Goal: Task Accomplishment & Management: Manage account settings

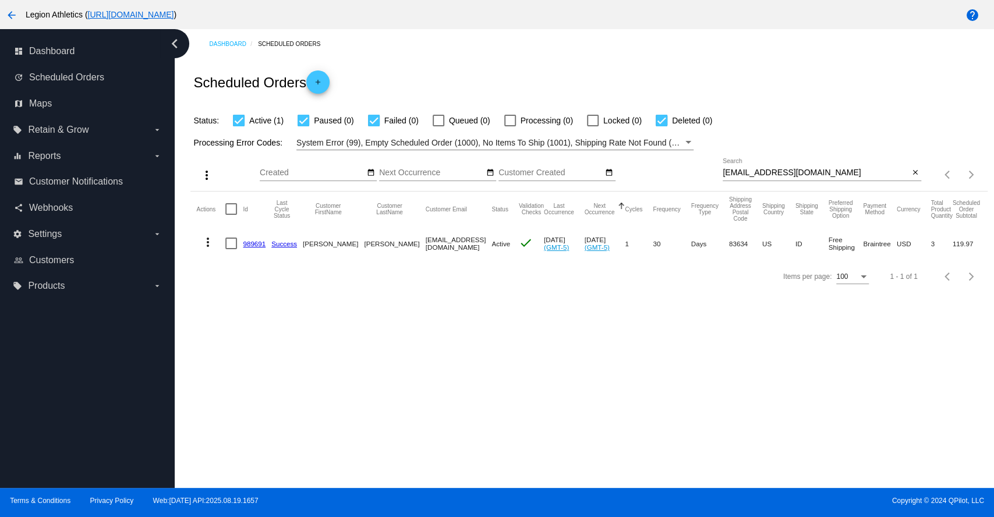
click at [243, 243] on link "989691" at bounding box center [254, 244] width 23 height 8
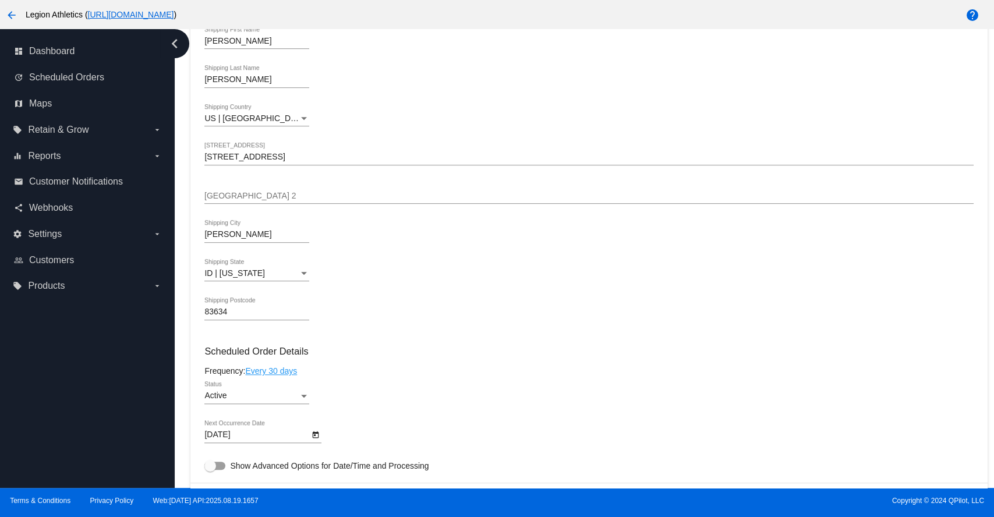
scroll to position [647, 0]
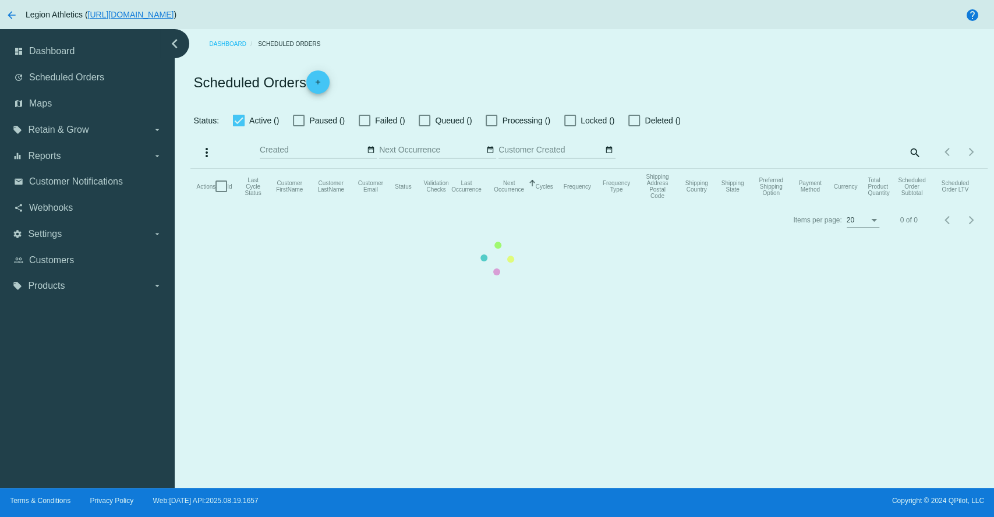
checkbox input "true"
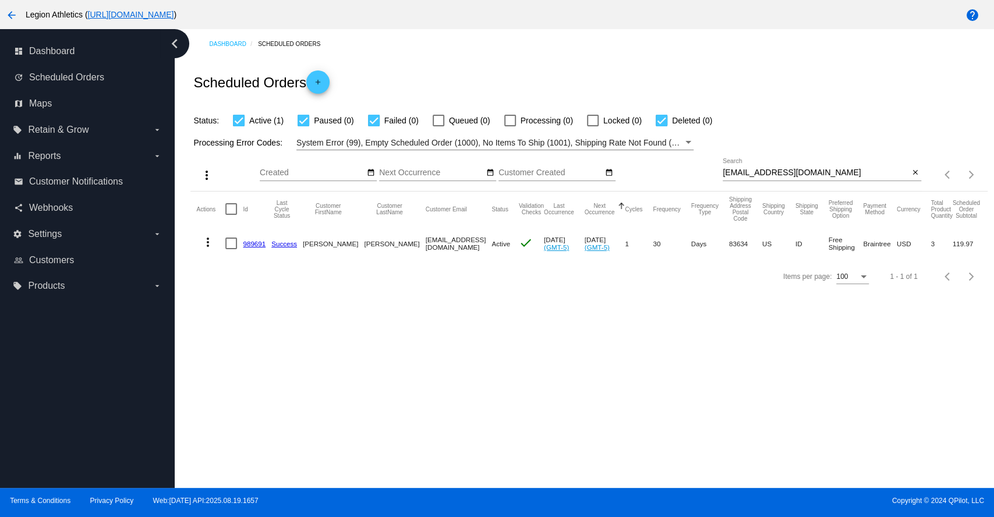
click at [752, 169] on input "[EMAIL_ADDRESS][DOMAIN_NAME]" at bounding box center [815, 172] width 186 height 9
click at [752, 171] on input "[EMAIL_ADDRESS][DOMAIN_NAME]" at bounding box center [815, 172] width 186 height 9
click at [268, 405] on div "Dashboard Scheduled Orders Scheduled Orders add Status: Active (1) Paused (0) F…" at bounding box center [584, 258] width 819 height 459
click at [787, 168] on input "[EMAIL_ADDRESS][DOMAIN_NAME]" at bounding box center [815, 172] width 186 height 9
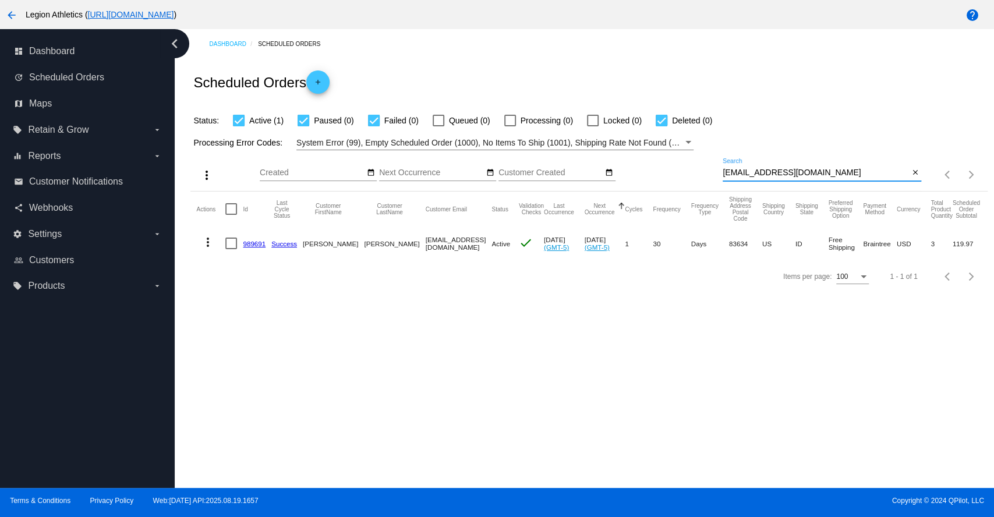
click at [787, 168] on input "[EMAIL_ADDRESS][DOMAIN_NAME]" at bounding box center [815, 172] width 186 height 9
paste input "[PERSON_NAME][EMAIL_ADDRESS][PERSON_NAME][DOMAIN_NAME]"
type input "[PERSON_NAME][EMAIL_ADDRESS][PERSON_NAME][DOMAIN_NAME]"
click at [253, 241] on link "916498" at bounding box center [254, 245] width 23 height 8
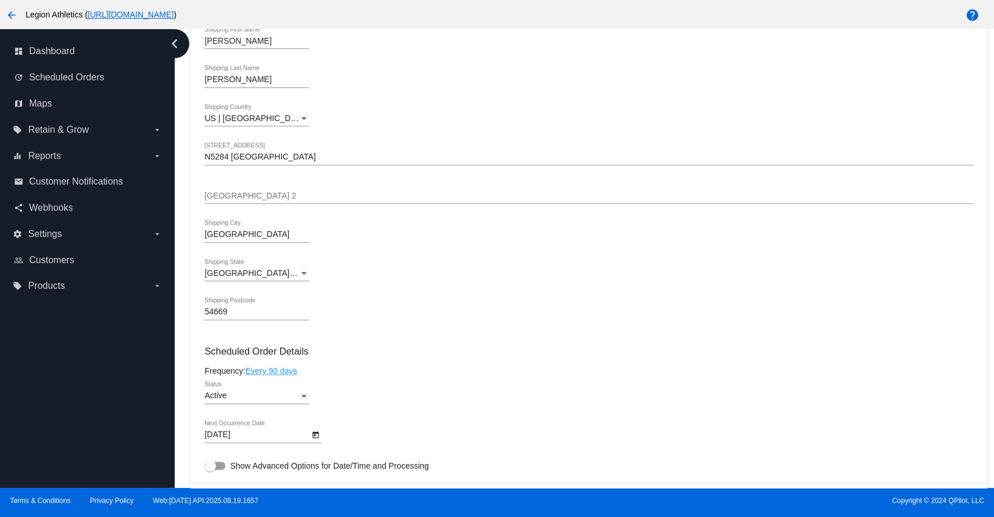
scroll to position [517, 0]
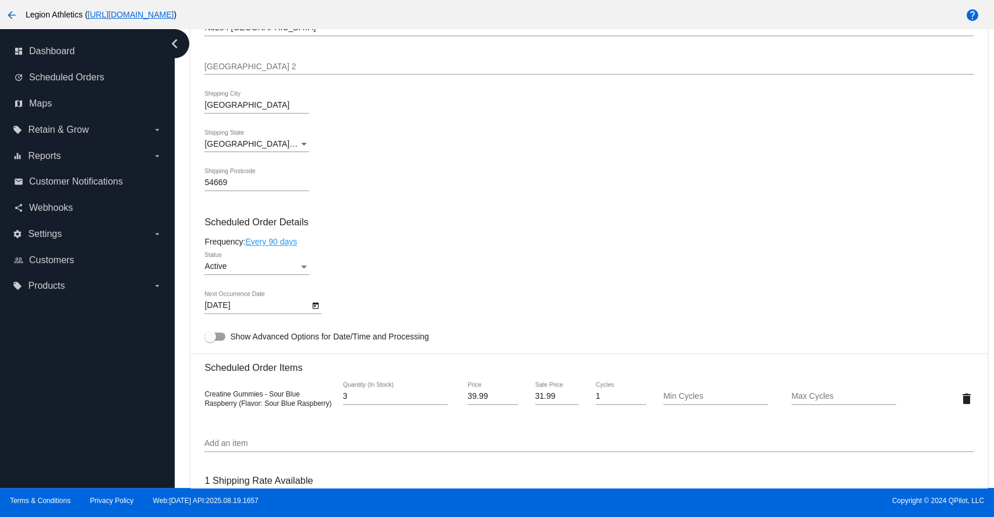
click at [299, 268] on div "Status" at bounding box center [304, 266] width 10 height 9
click at [654, 256] on div at bounding box center [497, 258] width 994 height 517
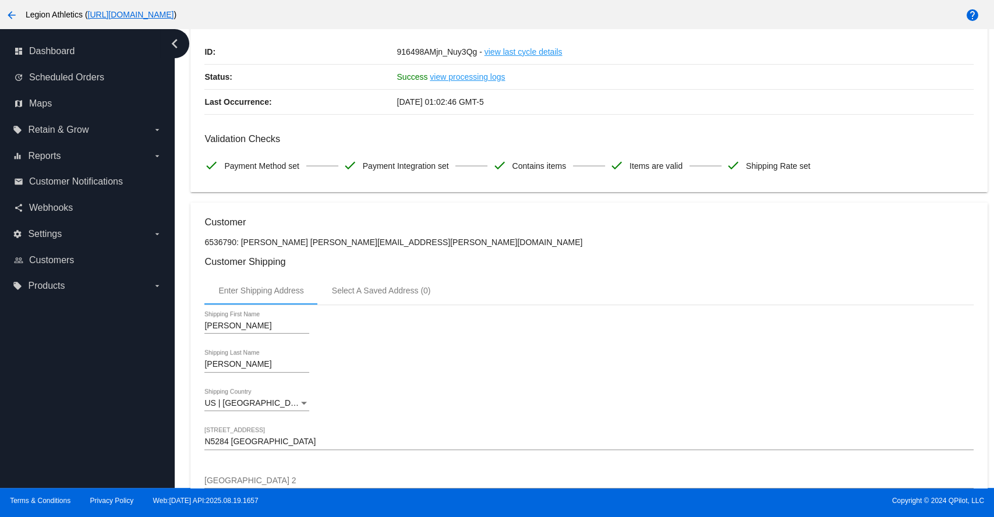
scroll to position [0, 0]
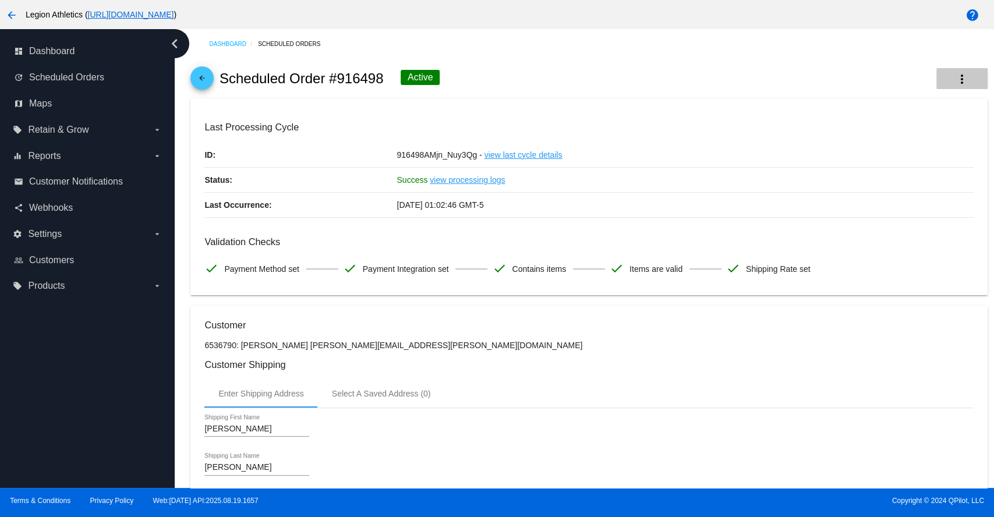
click at [955, 83] on mat-icon "more_vert" at bounding box center [962, 79] width 14 height 14
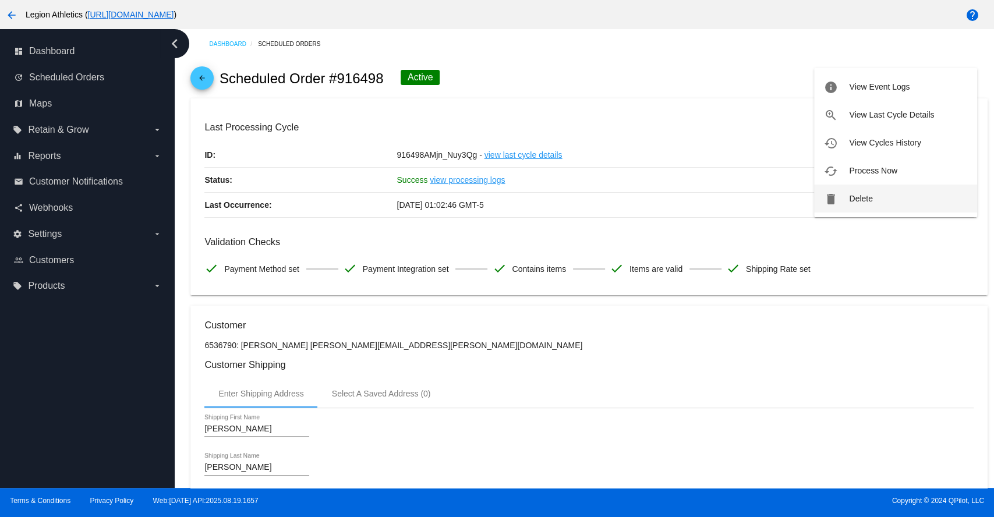
click at [850, 199] on span "Delete" at bounding box center [860, 198] width 23 height 9
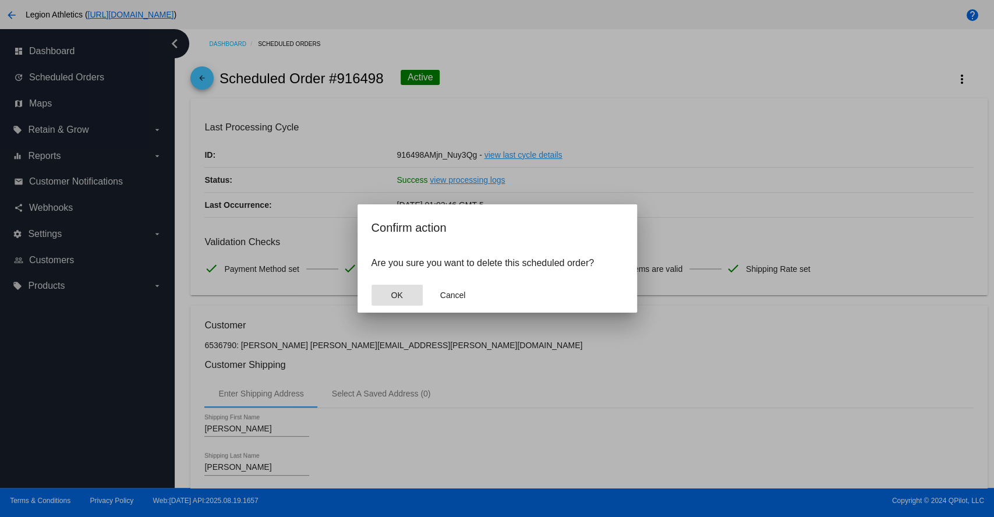
click at [382, 293] on button "OK" at bounding box center [396, 295] width 51 height 21
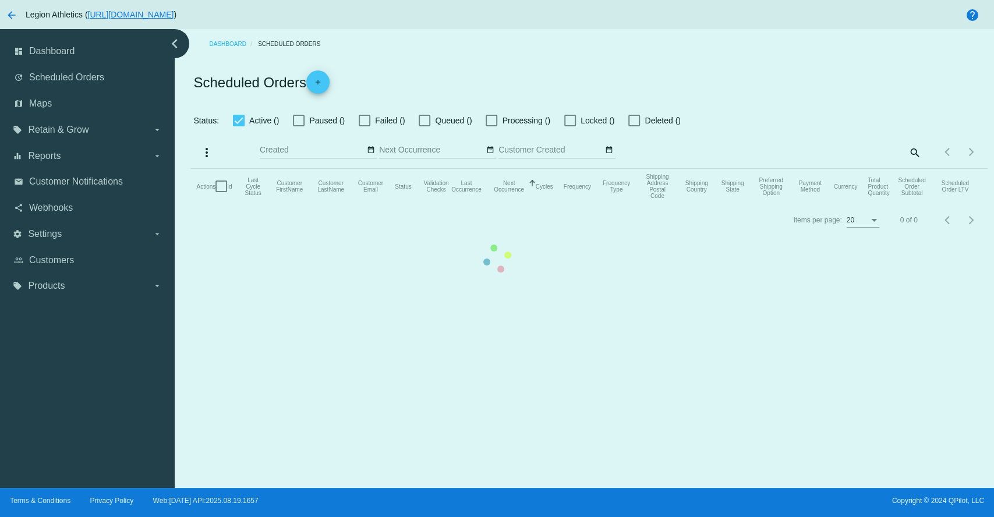
checkbox input "true"
